Goal: Task Accomplishment & Management: Use online tool/utility

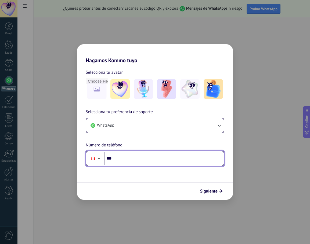
click at [163, 158] on input "***" at bounding box center [164, 159] width 120 height 12
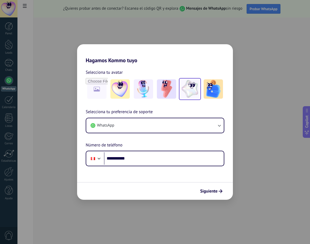
click at [185, 93] on img at bounding box center [189, 88] width 19 height 19
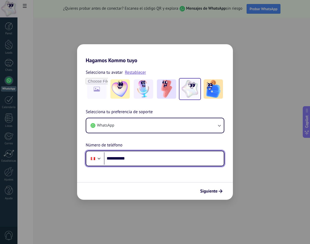
click at [138, 159] on input "**********" at bounding box center [164, 159] width 120 height 12
type input "**********"
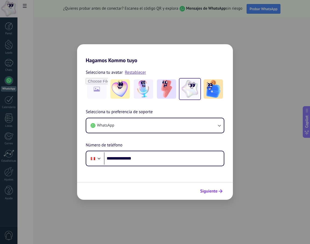
click at [204, 191] on span "Siguiente" at bounding box center [208, 192] width 17 height 4
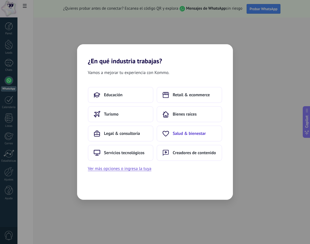
click at [197, 134] on span "Salud & bienestar" at bounding box center [189, 133] width 33 height 5
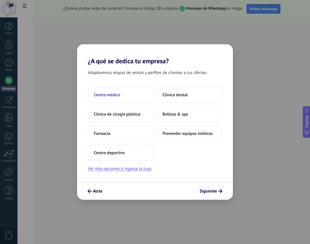
click at [137, 97] on button "Centro médico" at bounding box center [121, 95] width 66 height 16
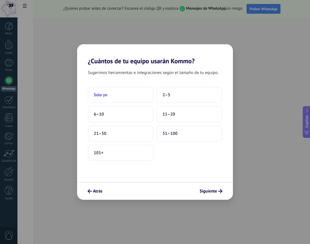
click at [127, 103] on button "Solo yo" at bounding box center [121, 95] width 66 height 16
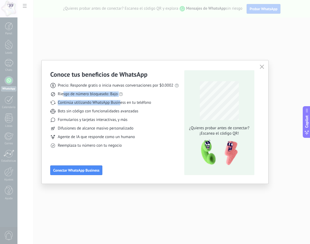
drag, startPoint x: 63, startPoint y: 95, endPoint x: 121, endPoint y: 101, distance: 57.8
click at [121, 101] on div "Precio: Responde gratis o inicia nuevas conversaciones por $0.0002 Riesgo de nú…" at bounding box center [114, 114] width 129 height 70
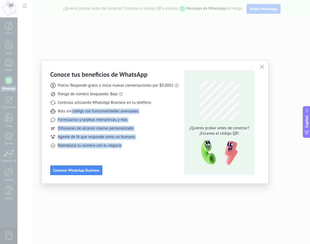
drag, startPoint x: 72, startPoint y: 112, endPoint x: 127, endPoint y: 147, distance: 65.1
click at [127, 147] on div "Precio: Responde gratis o inicia nuevas conversaciones por $0.0002 Riesgo de nú…" at bounding box center [114, 114] width 129 height 70
click at [81, 171] on span "Conectar WhatsApp Business" at bounding box center [76, 171] width 46 height 4
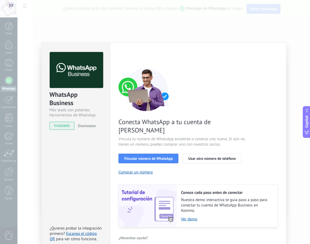
click at [70, 127] on span "instalado" at bounding box center [62, 126] width 24 height 8
click at [155, 154] on button "Vincular número de WhatsApp" at bounding box center [148, 159] width 60 height 10
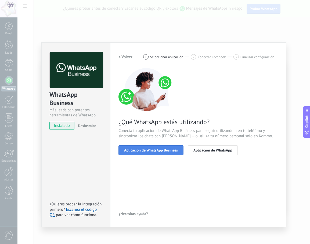
click at [167, 152] on span "Aplicación de WhatsApp Business" at bounding box center [151, 151] width 54 height 4
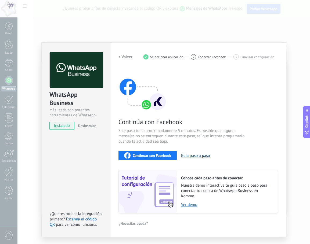
click at [195, 156] on button "Guía paso a paso" at bounding box center [195, 155] width 29 height 5
